Goal: Task Accomplishment & Management: Complete application form

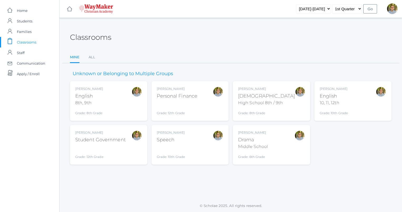
click at [255, 37] on div "Classrooms" at bounding box center [231, 33] width 322 height 19
click at [280, 93] on div "[DEMOGRAPHIC_DATA]" at bounding box center [266, 95] width 57 height 7
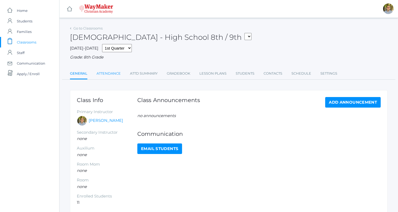
click at [110, 76] on link "Attendance" at bounding box center [109, 73] width 24 height 11
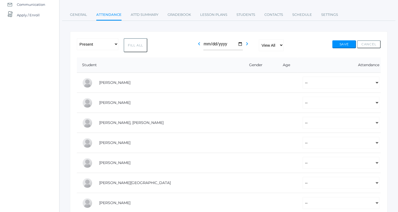
scroll to position [62, 0]
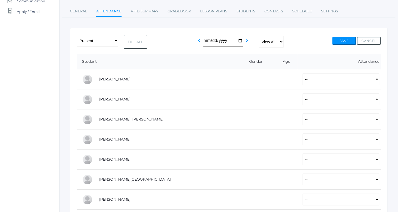
click at [138, 41] on button "Fill All" at bounding box center [136, 42] width 24 height 14
select select "P"
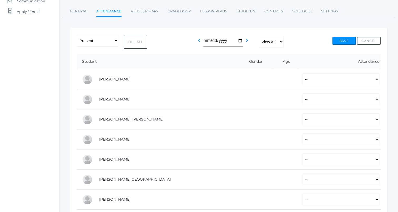
select select "P"
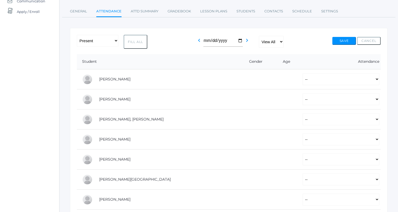
select select "P"
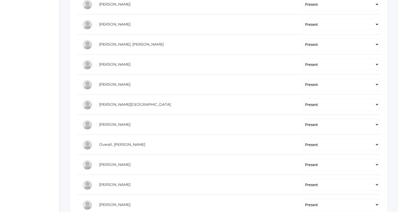
scroll to position [137, 0]
click at [303, 46] on select "-- Present Tardy Excused Tardy Unexcused Absent Excused Absent Unexcused" at bounding box center [341, 44] width 77 height 12
select select "TE"
click at [303, 38] on select "-- Present Tardy Excused Tardy Unexcused Absent Excused Absent Unexcused" at bounding box center [341, 44] width 77 height 12
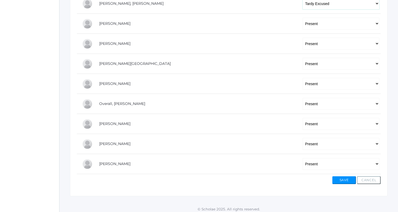
scroll to position [179, 0]
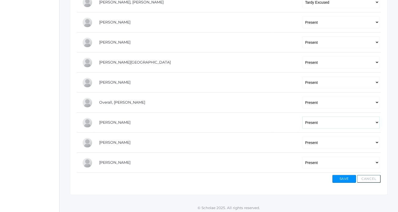
click at [320, 119] on select "-- Present Tardy Excused Tardy Unexcused Absent Excused Absent Unexcused" at bounding box center [341, 122] width 77 height 12
select select "TE"
click at [303, 116] on select "-- Present Tardy Excused Tardy Unexcused Absent Excused Absent Unexcused" at bounding box center [341, 122] width 77 height 12
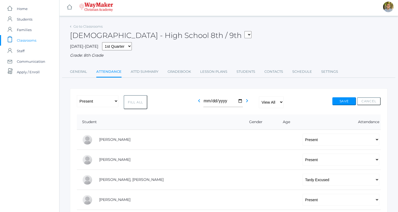
scroll to position [0, 0]
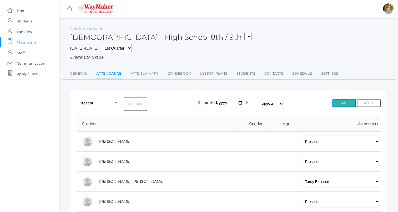
click at [341, 99] on button "Save" at bounding box center [344, 103] width 24 height 8
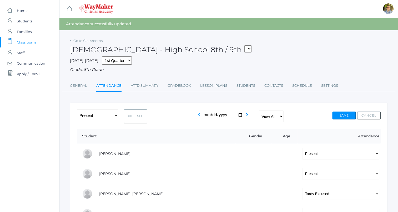
click at [32, 41] on span "Classrooms" at bounding box center [26, 42] width 19 height 11
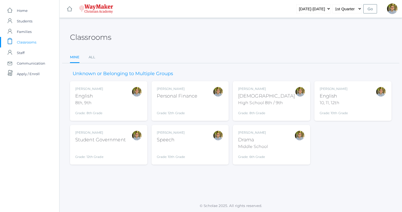
click at [111, 97] on div "[PERSON_NAME] [DEMOGRAPHIC_DATA] 8th, 9th Grade: 8th Grade 08ENGLISH" at bounding box center [108, 100] width 67 height 29
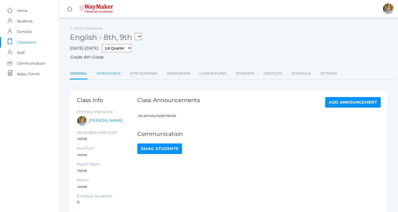
click at [113, 72] on link "Attendance" at bounding box center [109, 73] width 24 height 11
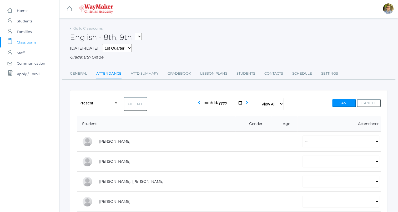
click at [135, 102] on button "Fill All" at bounding box center [136, 104] width 24 height 14
select select "P"
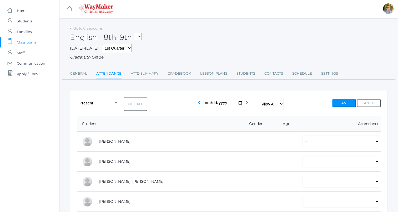
select select "P"
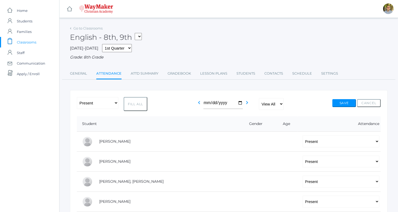
select select "P"
click at [340, 103] on button "Save" at bounding box center [344, 103] width 24 height 8
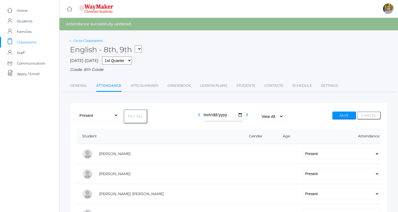
click at [88, 40] on link "Go to Classrooms" at bounding box center [87, 40] width 29 height 4
